Goal: Find specific page/section: Find specific page/section

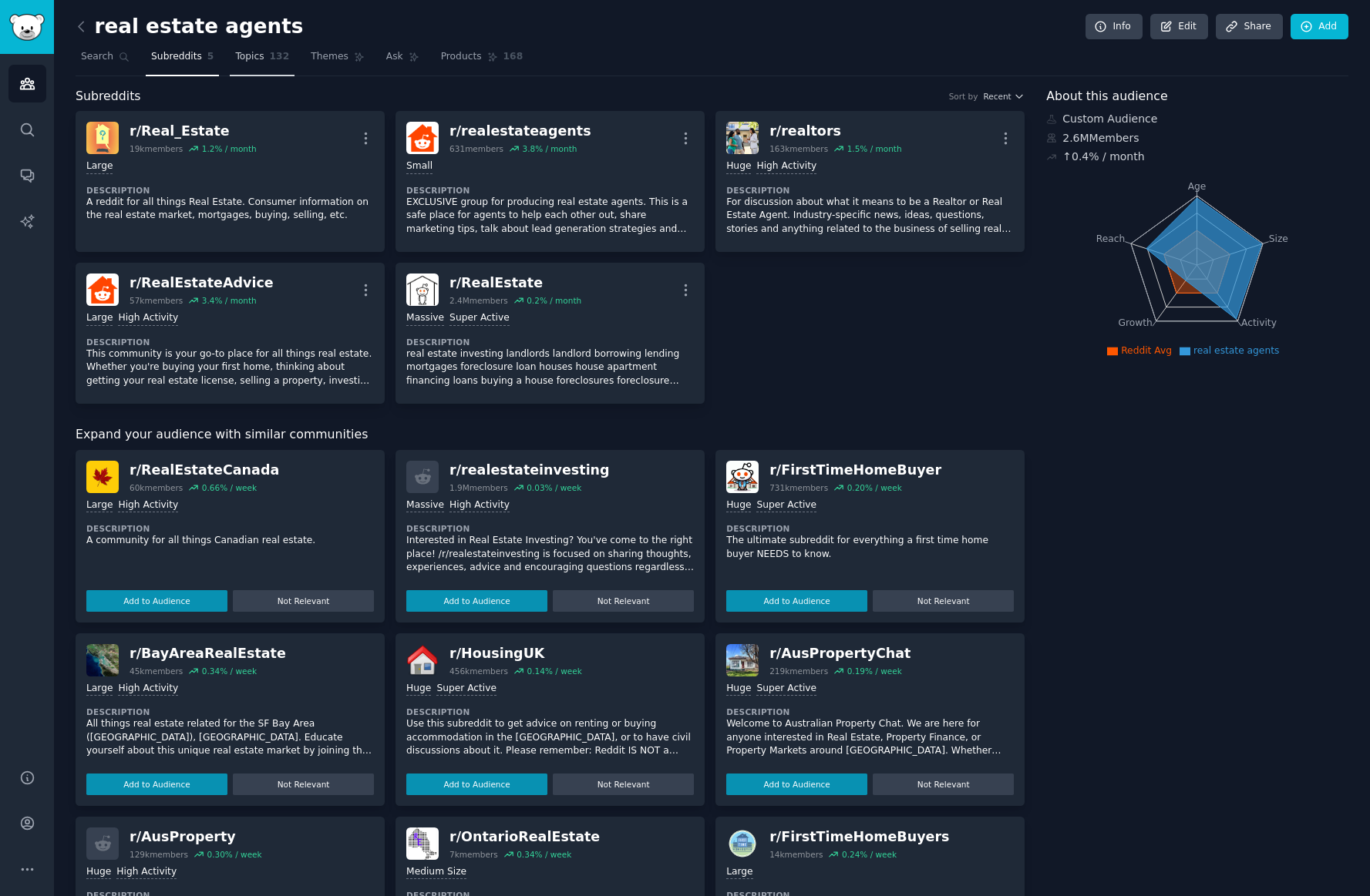
click at [251, 58] on span "Topics" at bounding box center [250, 57] width 29 height 14
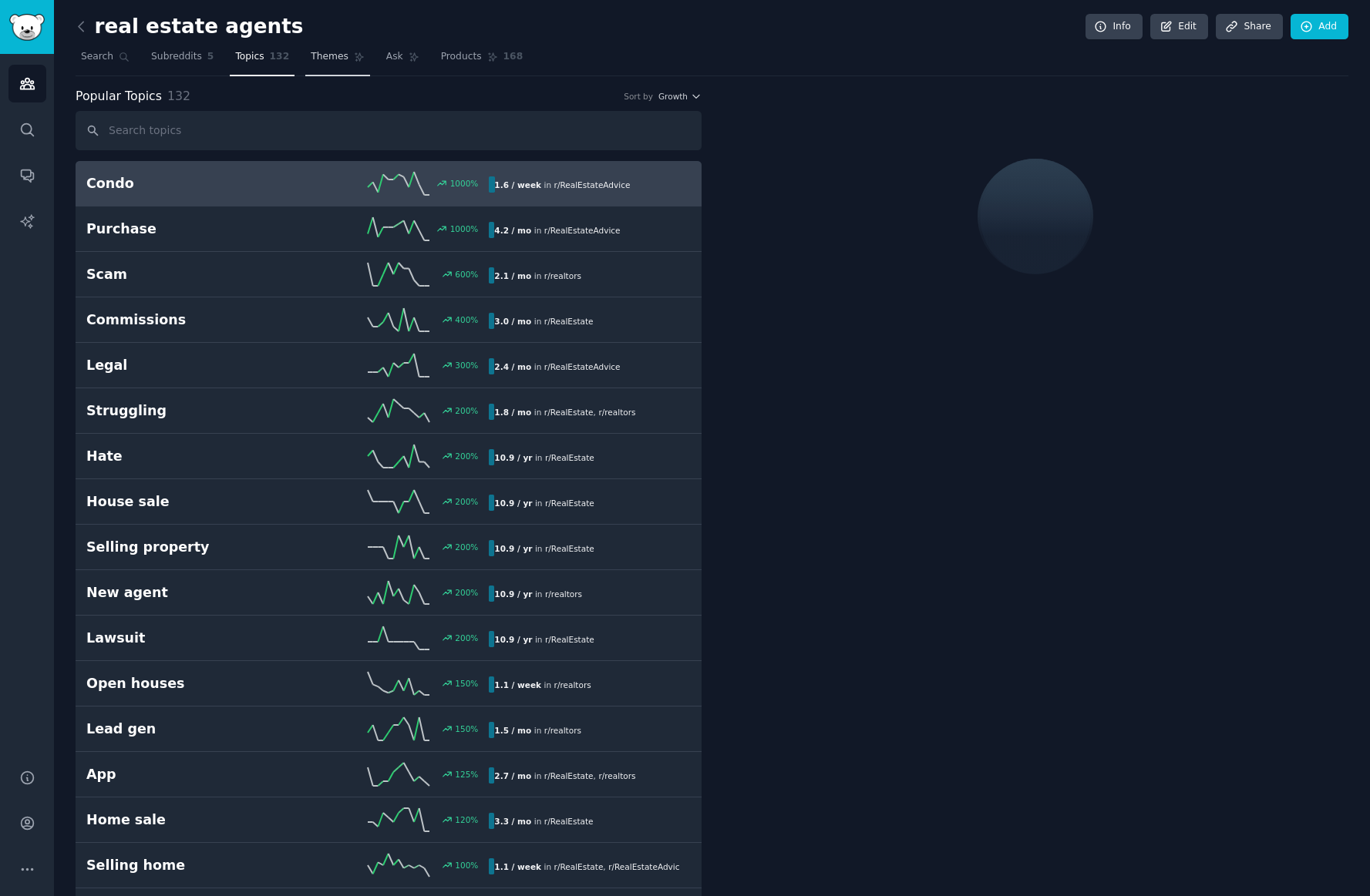
click at [338, 57] on span "Themes" at bounding box center [330, 57] width 38 height 14
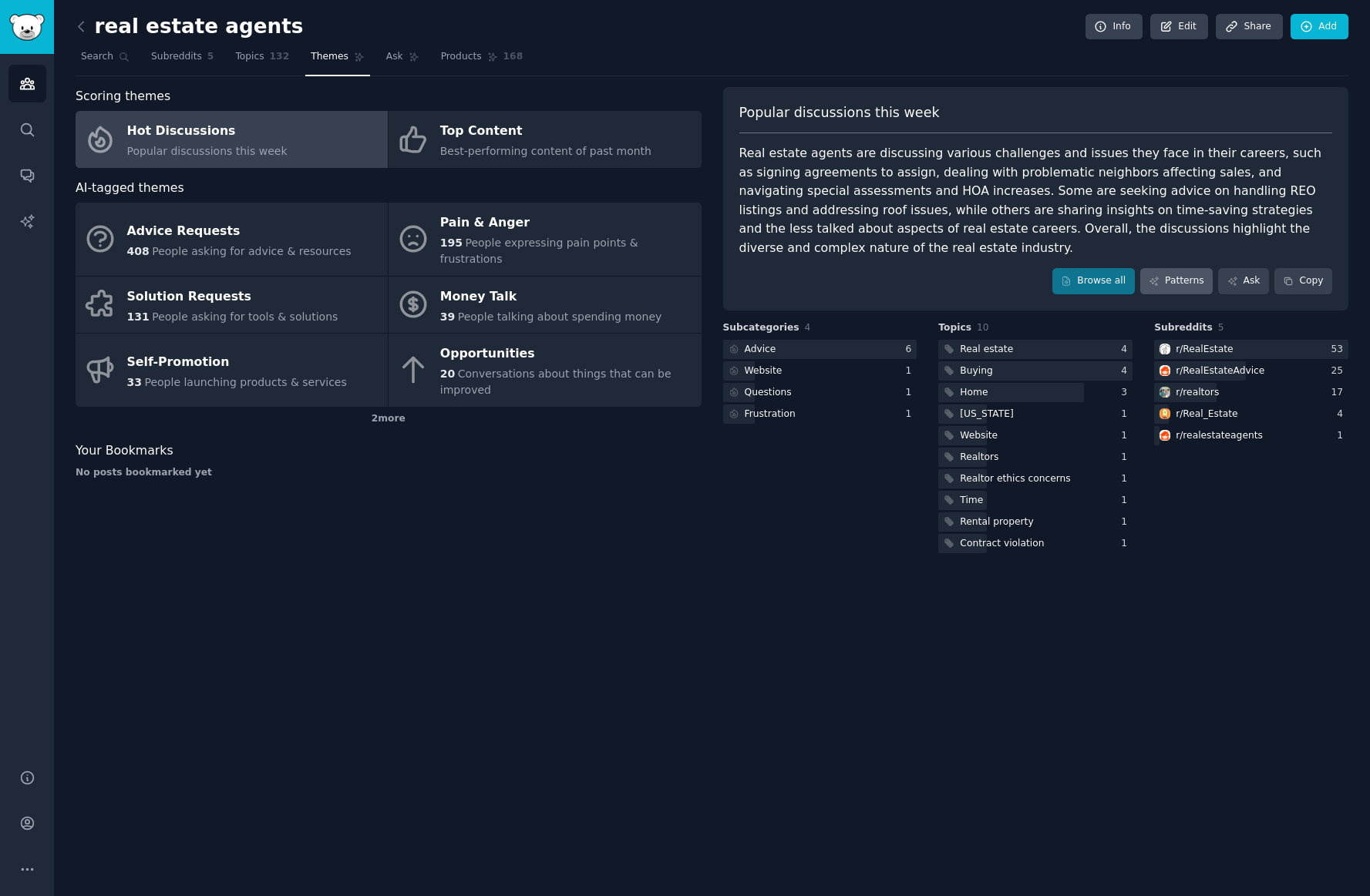
click at [1184, 269] on link "Patterns" at bounding box center [1177, 281] width 72 height 26
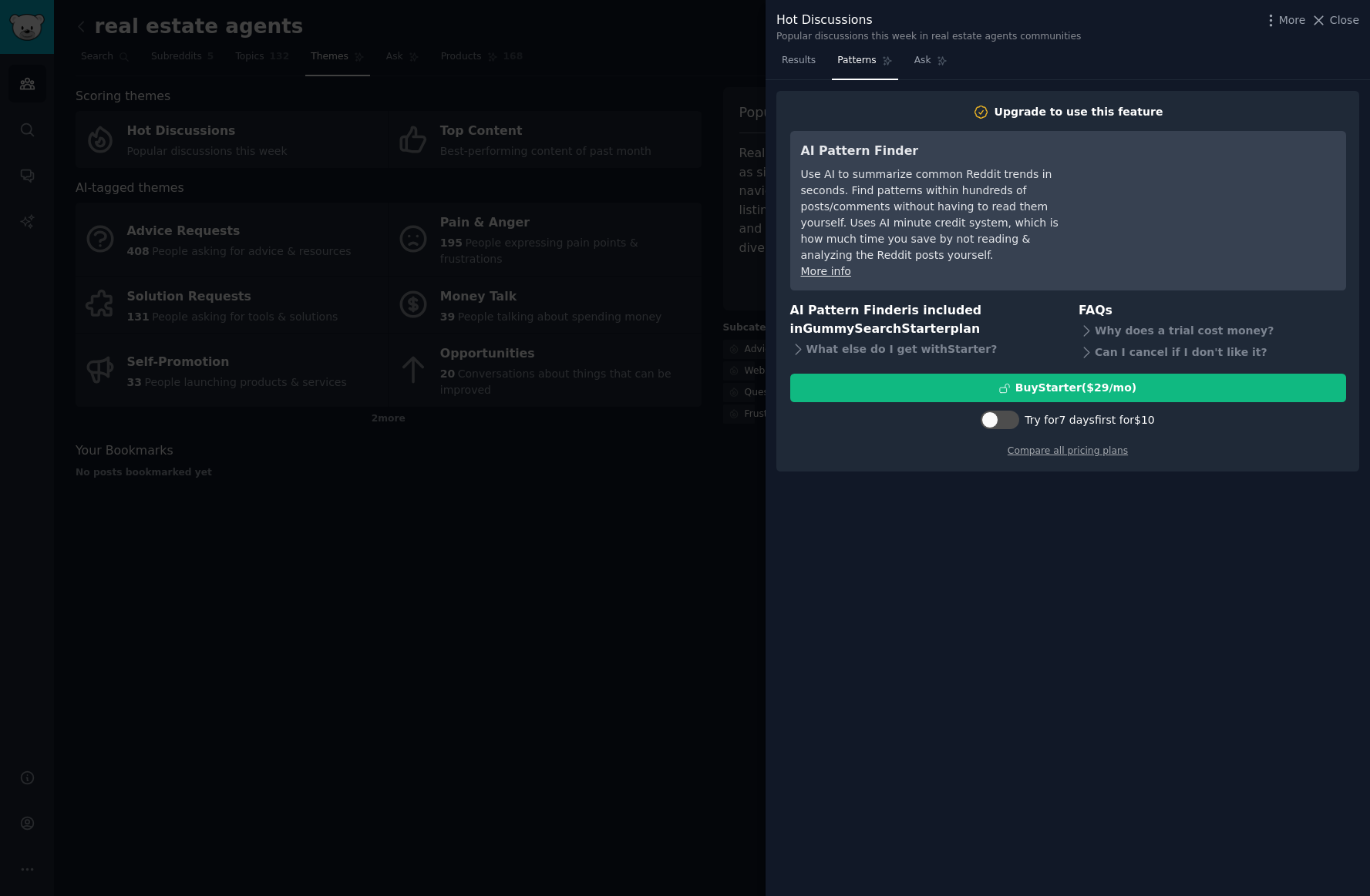
click at [596, 433] on div at bounding box center [685, 448] width 1370 height 896
